Goal: Information Seeking & Learning: Learn about a topic

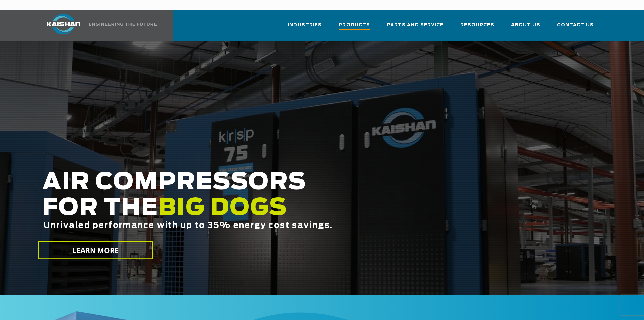
click at [361, 21] on span "Products" at bounding box center [354, 25] width 31 height 9
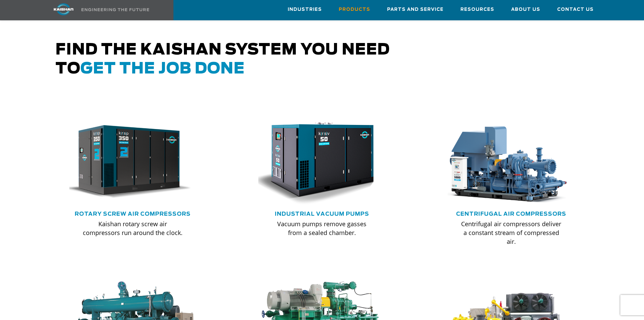
scroll to position [406, 0]
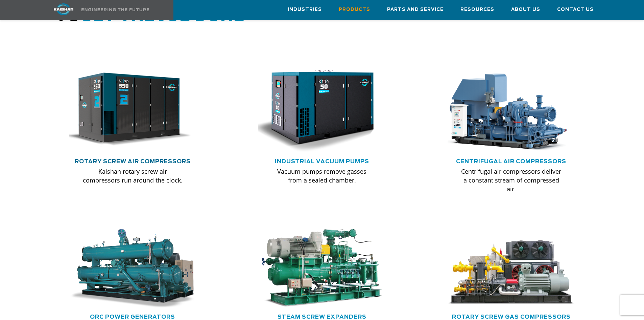
click at [118, 159] on link "Rotary Screw Air Compressors" at bounding box center [133, 161] width 116 height 5
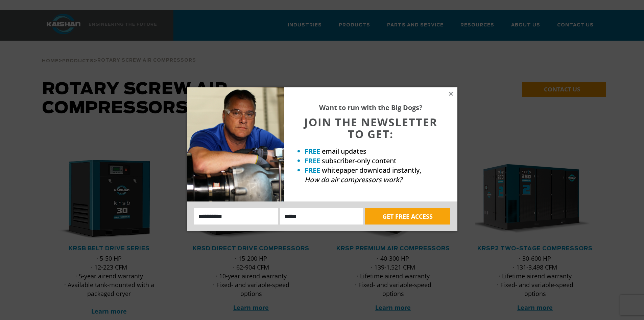
drag, startPoint x: 448, startPoint y: 92, endPoint x: 458, endPoint y: 95, distance: 10.2
click at [449, 92] on icon at bounding box center [451, 94] width 6 height 6
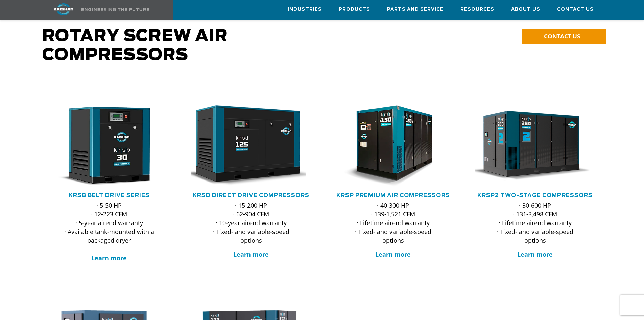
scroll to position [68, 0]
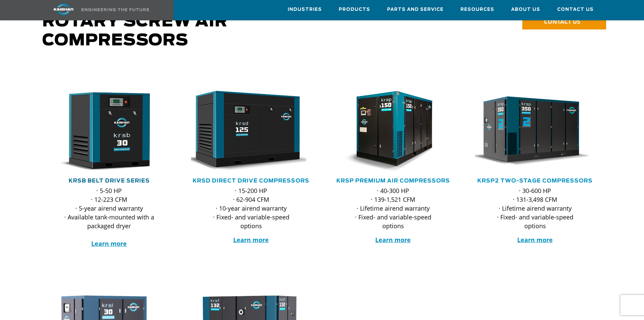
click at [109, 178] on link "KRSB Belt Drive Series" at bounding box center [109, 180] width 81 height 5
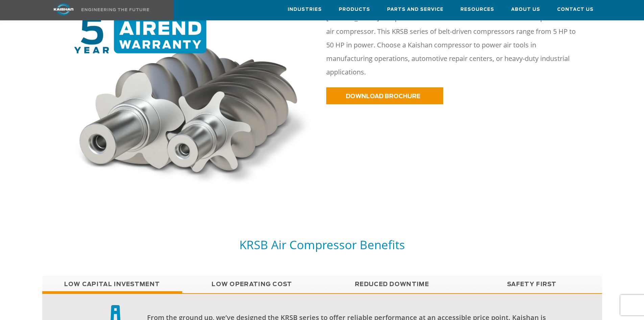
scroll to position [406, 0]
